Goal: Navigation & Orientation: Find specific page/section

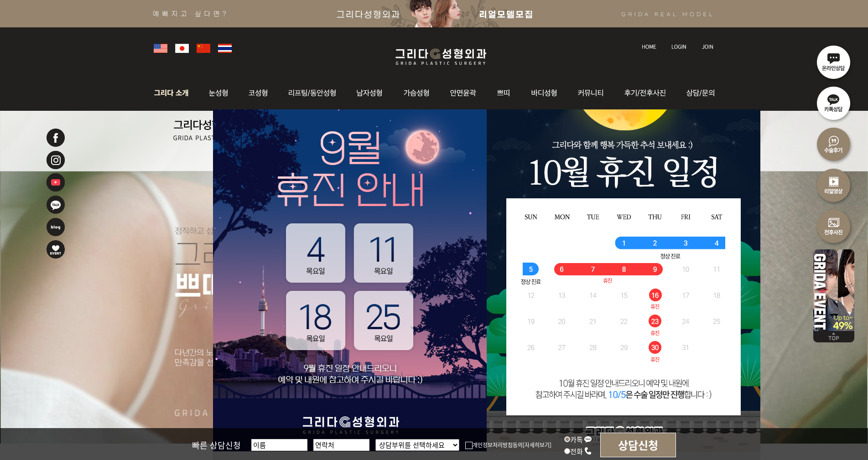
click at [175, 96] on img at bounding box center [173, 93] width 49 height 36
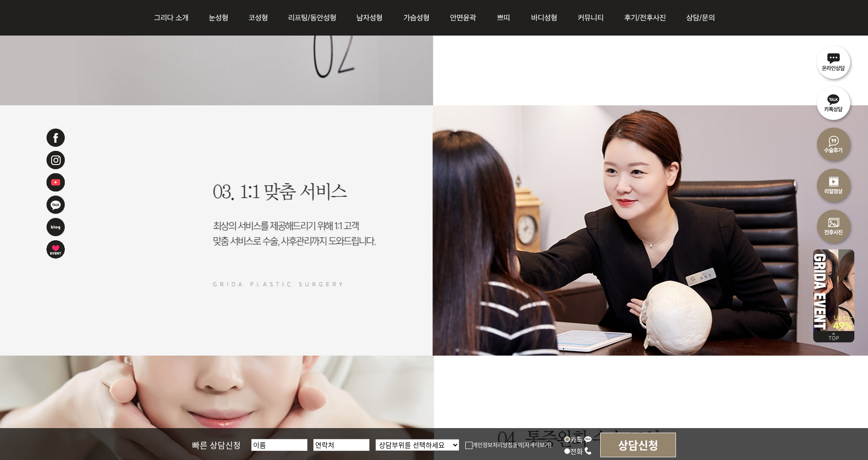
scroll to position [1733, 0]
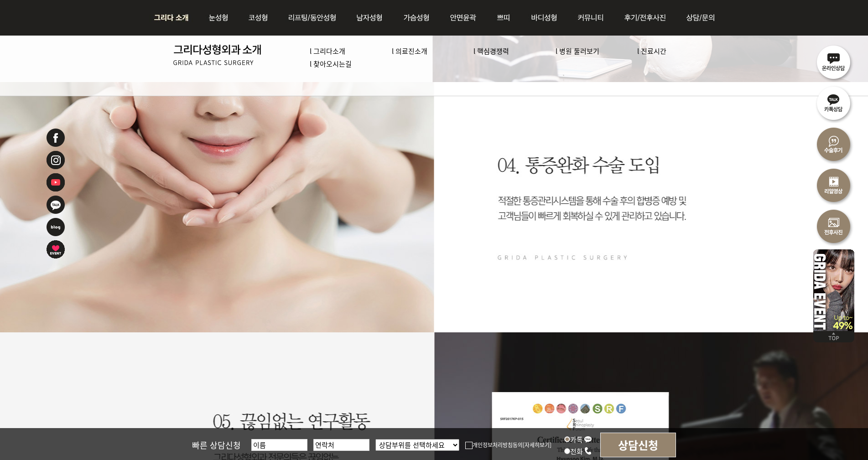
click at [580, 49] on link "l 병원 둘러보기" at bounding box center [578, 51] width 44 height 10
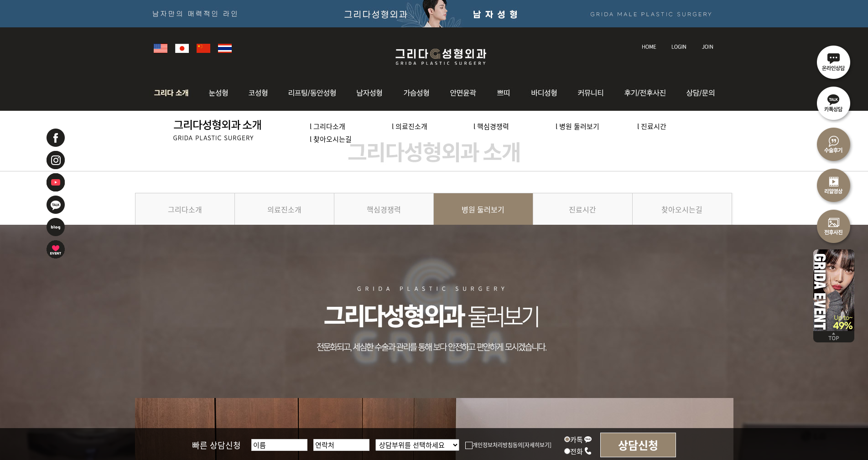
click at [334, 140] on link "l 찾아오시는길" at bounding box center [331, 139] width 42 height 10
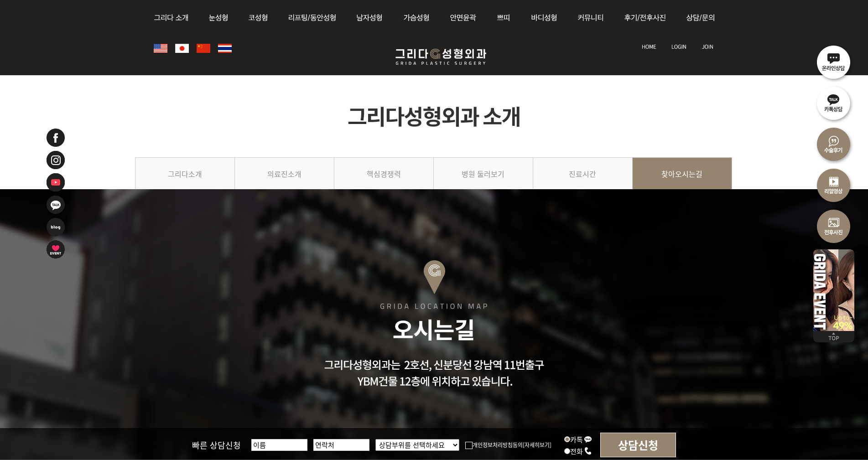
scroll to position [274, 0]
